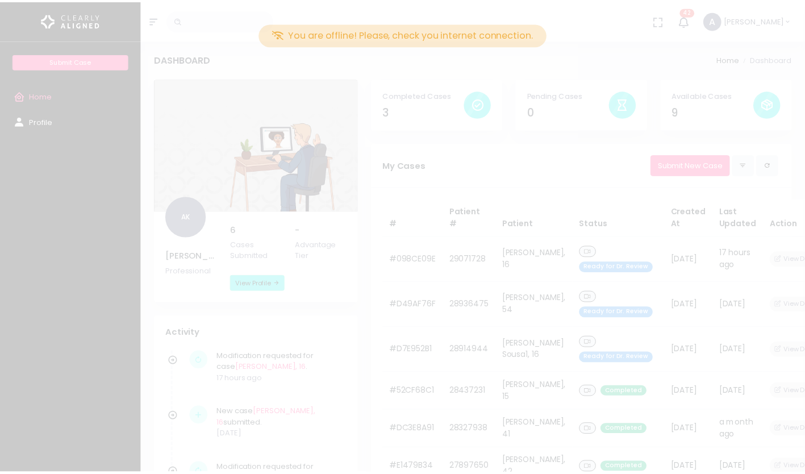
scroll to position [119, 0]
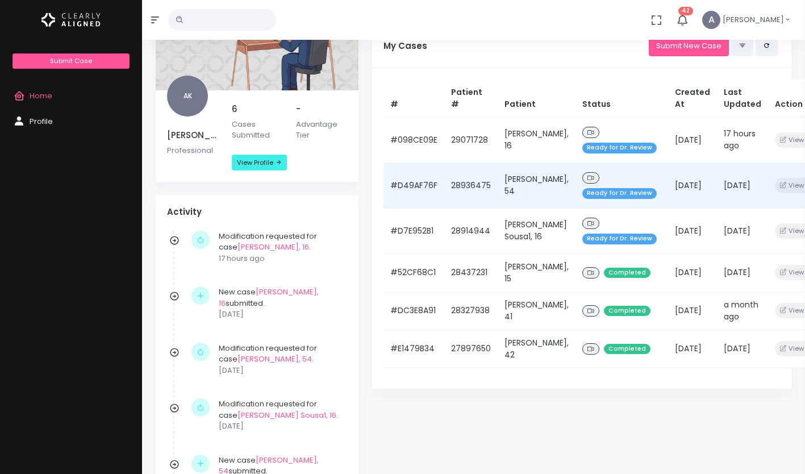
click at [576, 167] on td "Ready for Dr. Review" at bounding box center [622, 184] width 93 height 45
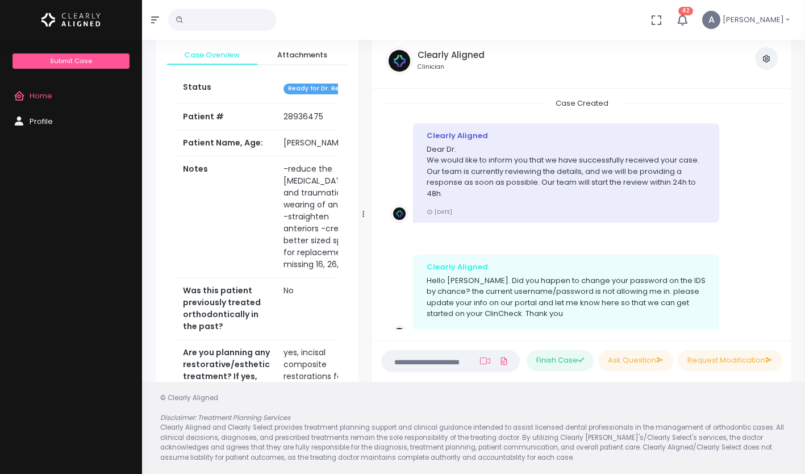
scroll to position [464, 0]
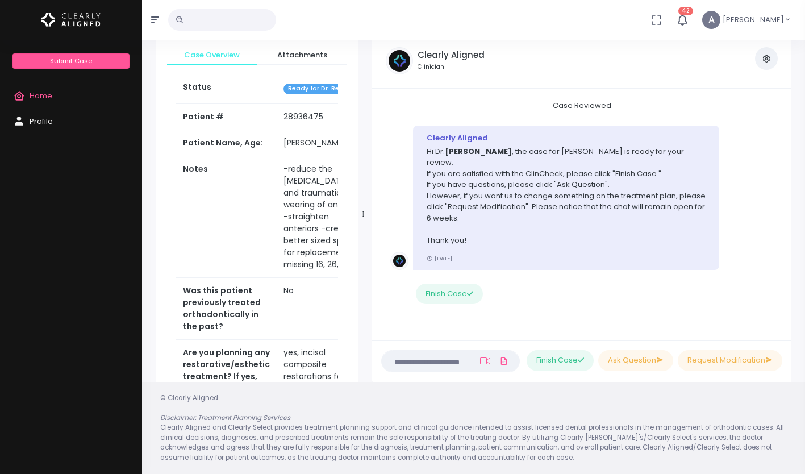
click at [41, 96] on span "Home" at bounding box center [41, 95] width 23 height 11
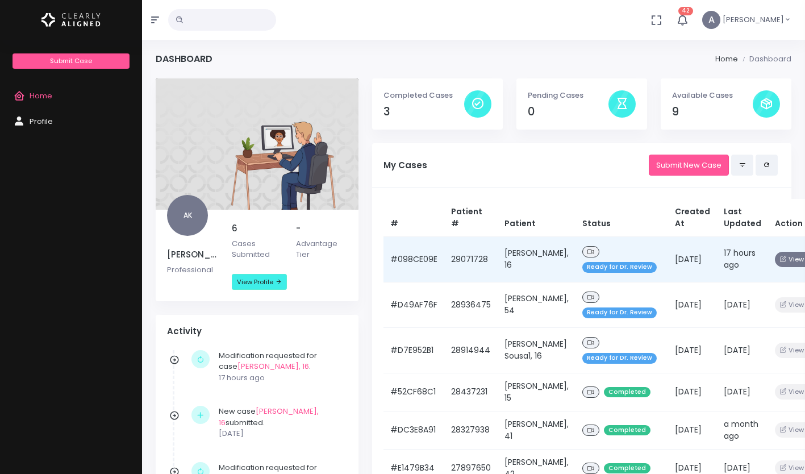
click at [786, 264] on button "View Details" at bounding box center [804, 259] width 59 height 15
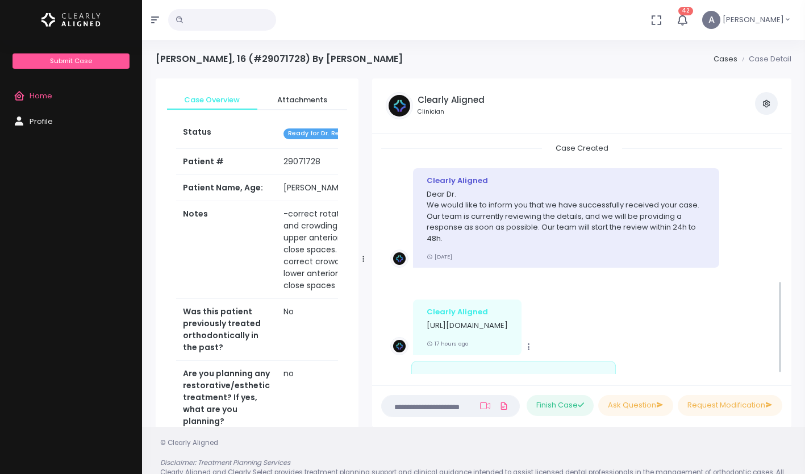
scroll to position [343, 0]
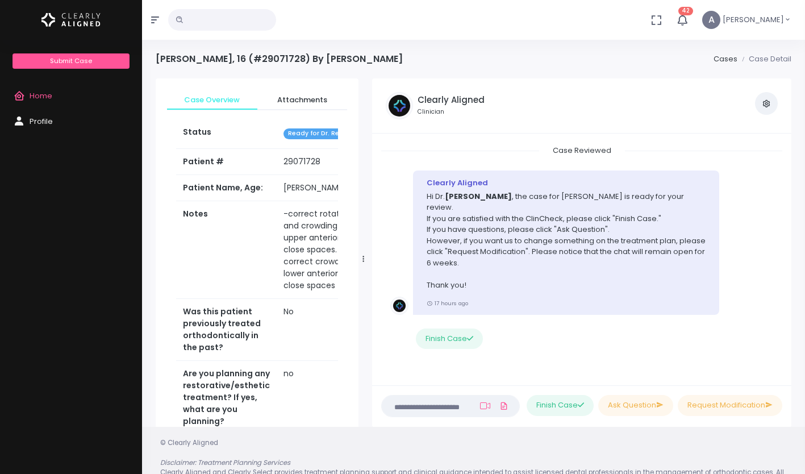
click at [767, 238] on div "Clearly Aligned Hi [PERSON_NAME] , the case for [PERSON_NAME] is ready for your…" at bounding box center [581, 242] width 383 height 144
